Goal: Information Seeking & Learning: Learn about a topic

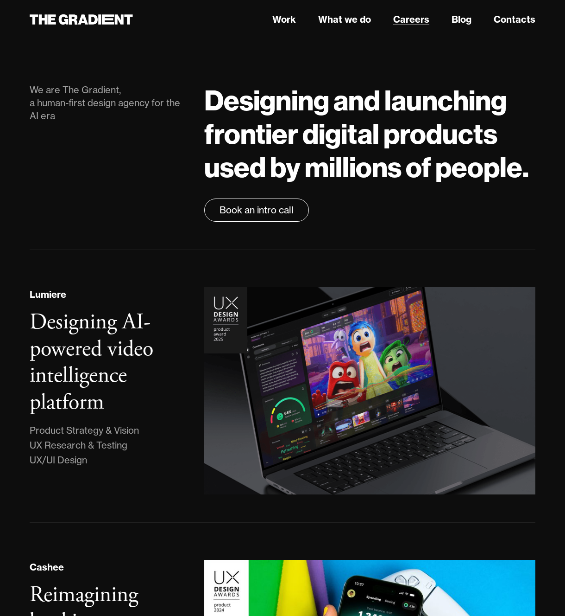
click at [402, 19] on link "Careers" at bounding box center [411, 20] width 36 height 14
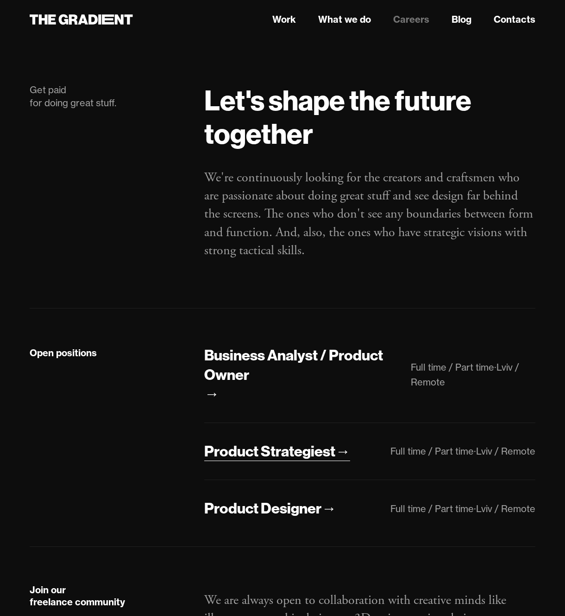
click at [282, 456] on div "Product Strategiest" at bounding box center [269, 450] width 131 height 19
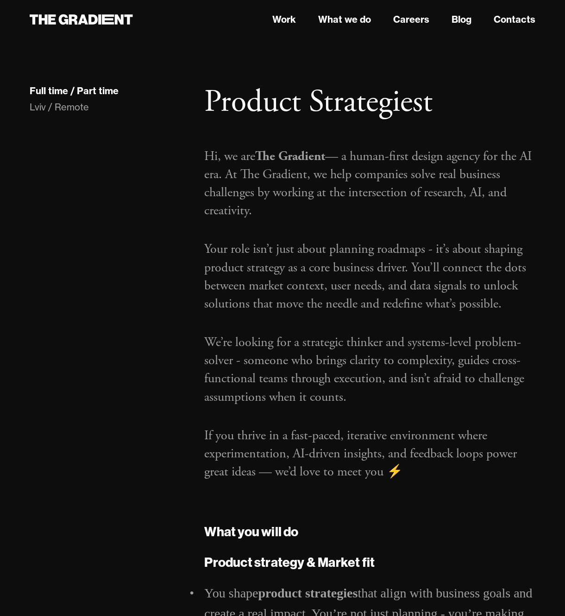
click at [522, 439] on p "If you thrive in a fast-paced, iterative environment where experimentation, AI-…" at bounding box center [369, 453] width 331 height 55
